Goal: Find specific page/section: Find specific page/section

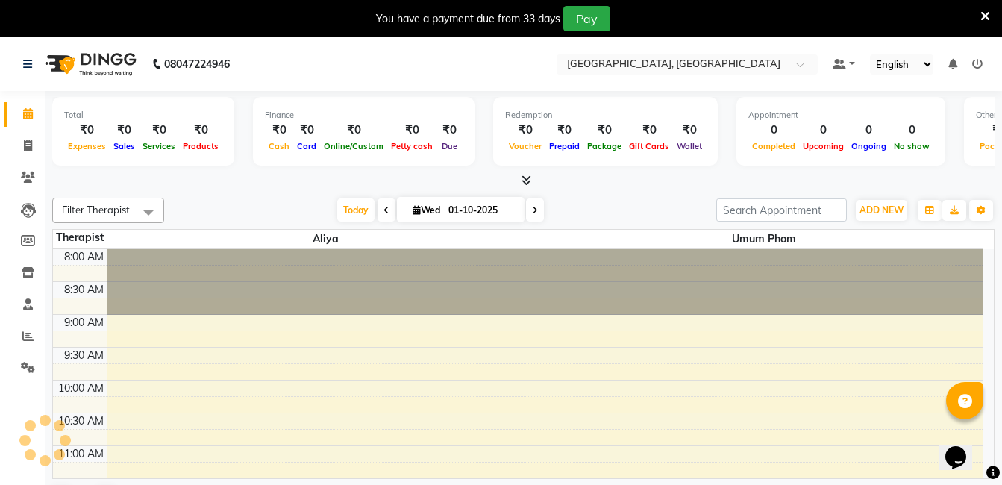
click at [754, 18] on icon at bounding box center [985, 16] width 10 height 13
drag, startPoint x: 985, startPoint y: 17, endPoint x: 891, endPoint y: 1, distance: 95.3
click at [754, 17] on icon at bounding box center [985, 16] width 10 height 13
